Goal: Transaction & Acquisition: Purchase product/service

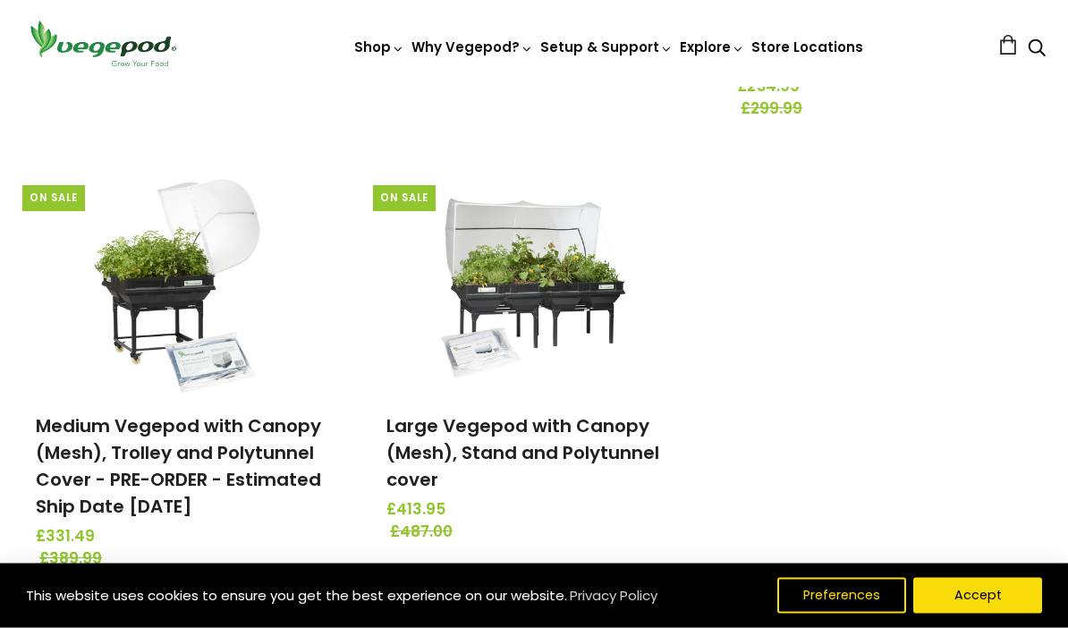
scroll to position [617, 0]
click at [563, 434] on link "Large Vegepod with Canopy (Mesh), Stand and Polytunnel cover" at bounding box center [522, 452] width 273 height 79
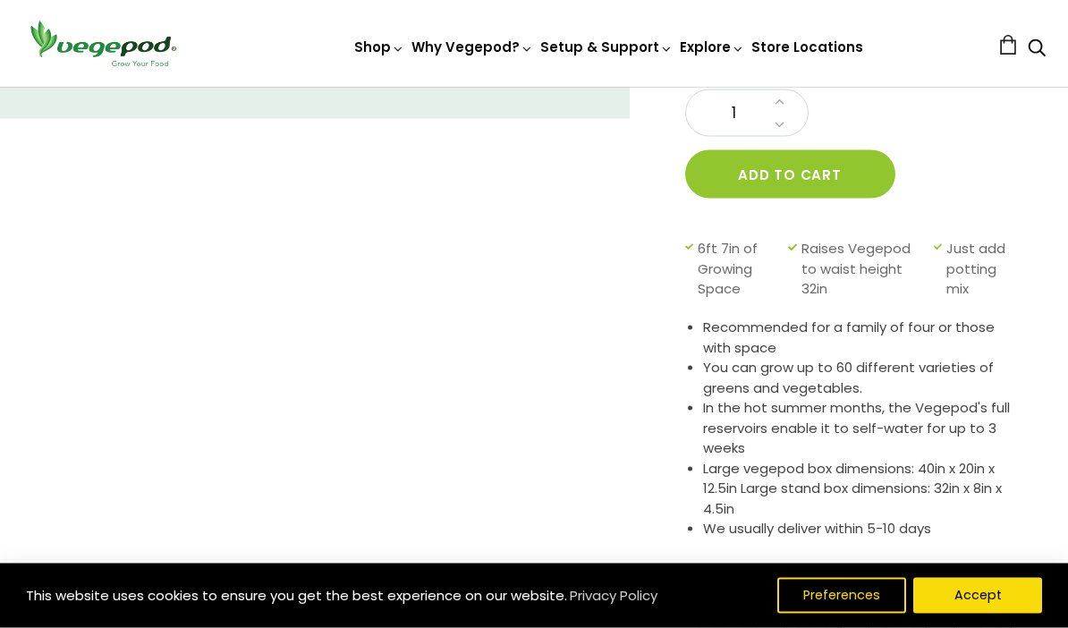
scroll to position [400, 0]
click at [808, 178] on button "Add to cart" at bounding box center [790, 173] width 210 height 48
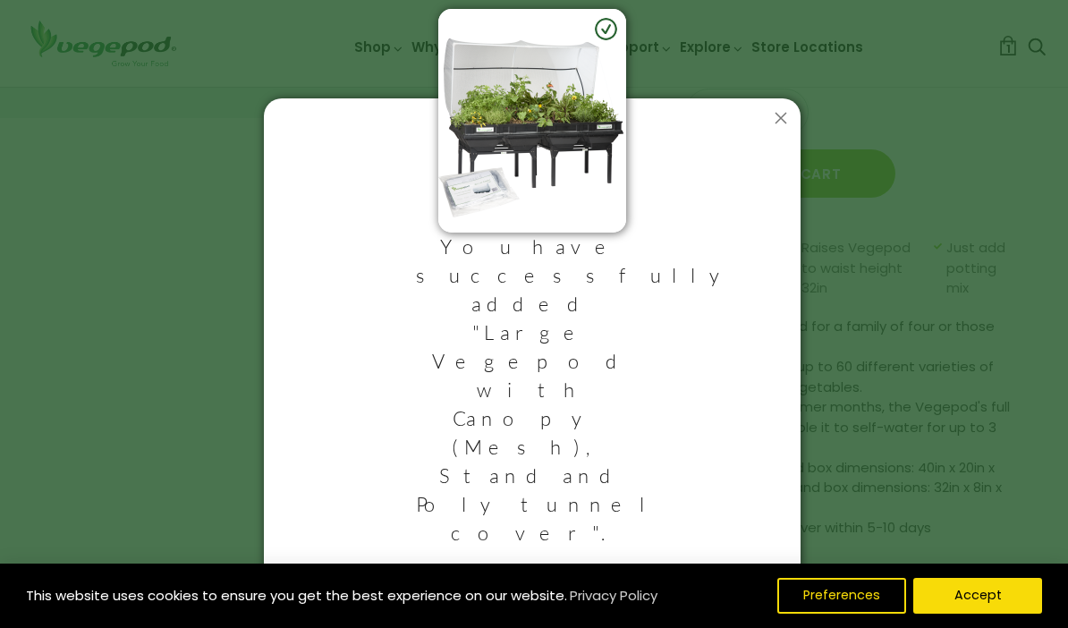
click at [435, 597] on link "View Cart & Checkout" at bounding box center [420, 620] width 215 height 47
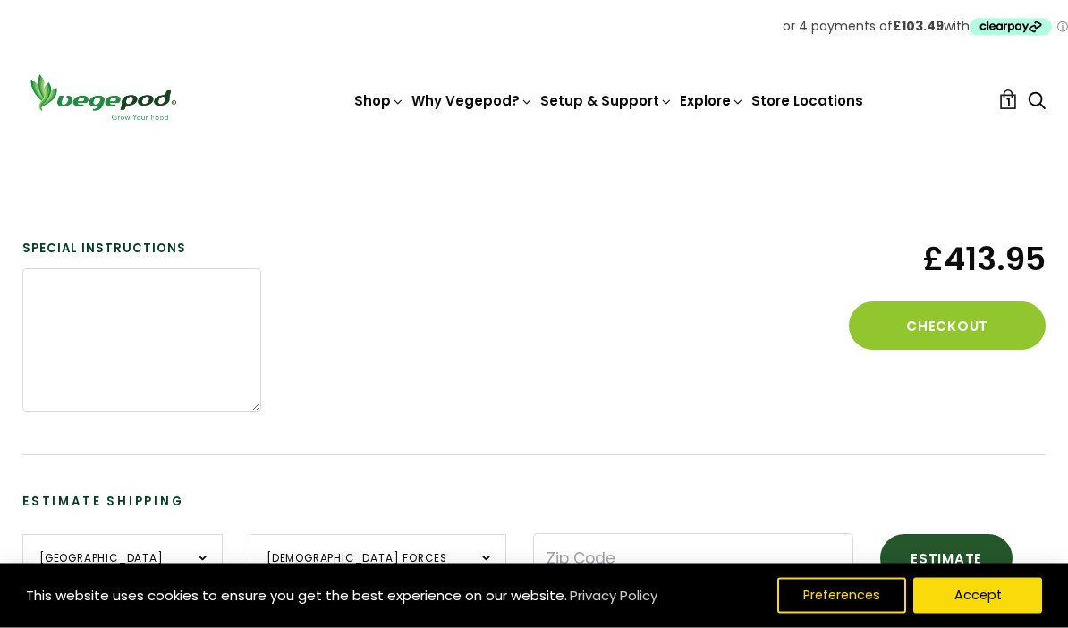
scroll to position [343, 0]
click at [68, 301] on textarea at bounding box center [141, 339] width 239 height 143
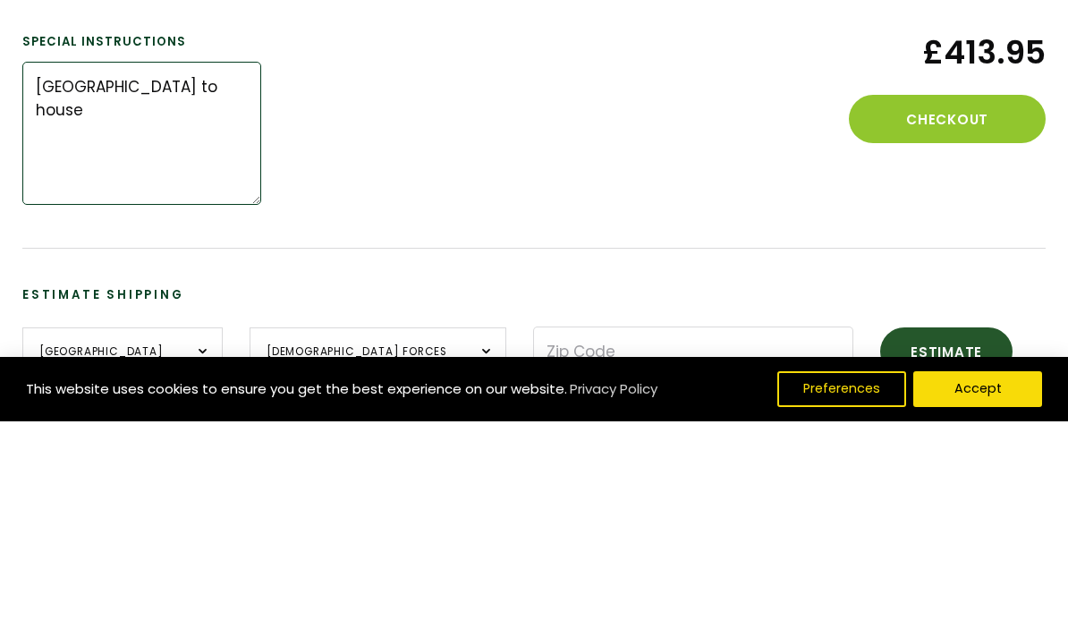
type textarea "Narrow Lane to house"
click at [968, 301] on button "Checkout" at bounding box center [947, 325] width 197 height 48
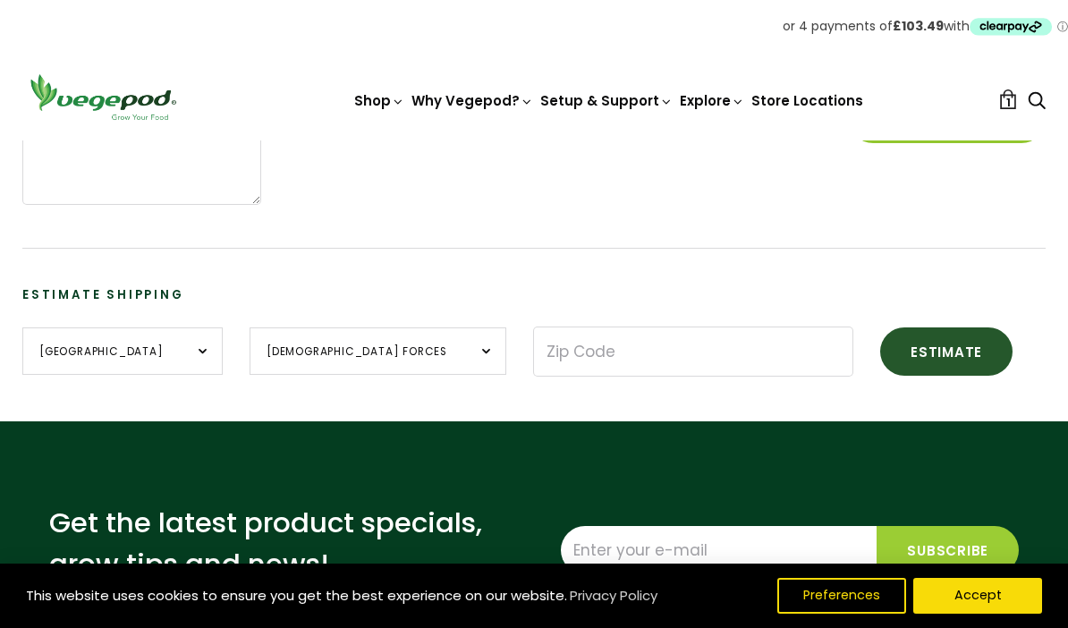
scroll to position [625, 0]
